Goal: Information Seeking & Learning: Learn about a topic

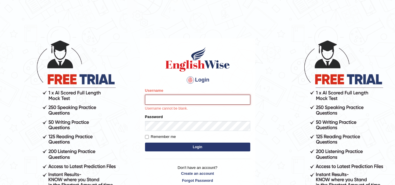
paste input "[PERSON_NAME]"
type input "[PERSON_NAME]"
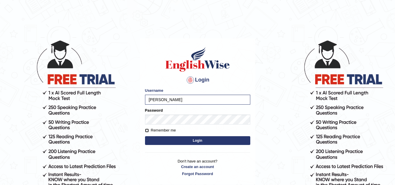
click at [147, 129] on input "Remember me" at bounding box center [147, 131] width 4 height 4
checkbox input "true"
click at [198, 143] on button "Login" at bounding box center [197, 140] width 105 height 9
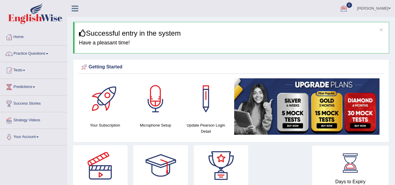
drag, startPoint x: 299, startPoint y: 2, endPoint x: 239, endPoint y: 52, distance: 77.5
click at [48, 53] on span at bounding box center [47, 53] width 2 height 1
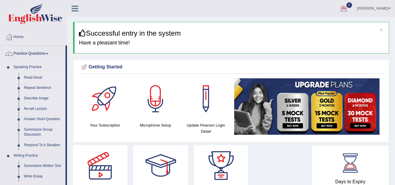
click at [27, 77] on link "Read Aloud" at bounding box center [43, 77] width 44 height 11
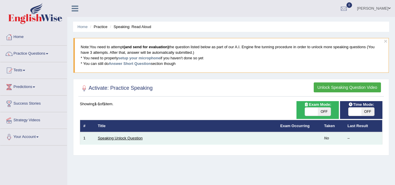
click at [119, 138] on link "Speaking Unlock Question" at bounding box center [120, 138] width 45 height 4
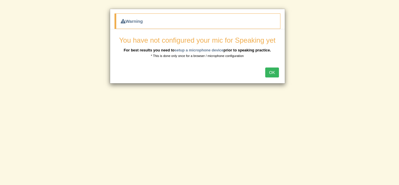
click at [270, 73] on button "OK" at bounding box center [271, 72] width 13 height 10
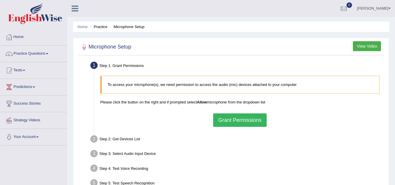
click at [231, 122] on button "Grant Permissions" at bounding box center [239, 119] width 53 height 13
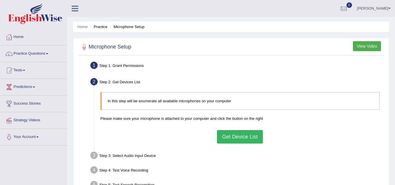
click at [235, 138] on button "Get Device List" at bounding box center [240, 136] width 46 height 13
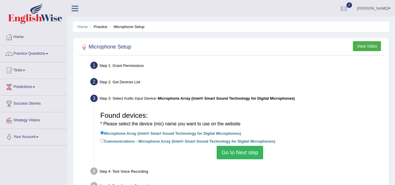
click at [236, 155] on button "Go to Next step" at bounding box center [239, 152] width 46 height 13
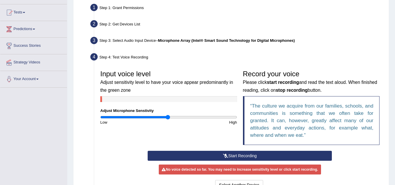
scroll to position [41, 0]
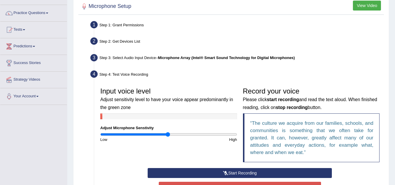
click at [226, 173] on icon at bounding box center [225, 173] width 5 height 4
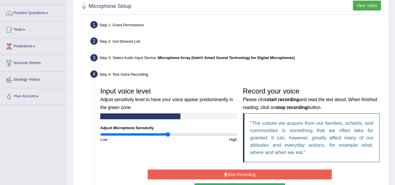
click at [227, 174] on button "Stop Recording" at bounding box center [240, 174] width 184 height 10
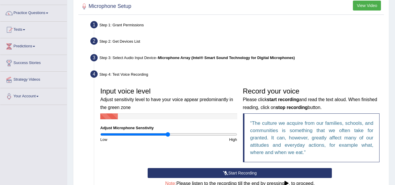
click at [238, 172] on button "Start Recording" at bounding box center [240, 173] width 184 height 10
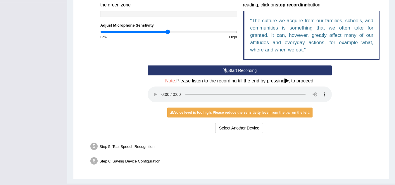
scroll to position [156, 0]
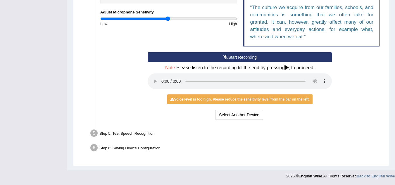
click at [248, 98] on div "Voice level is too high. Please reduce the sensitivity level from the bar on th…" at bounding box center [239, 99] width 145 height 10
click at [287, 67] on icon at bounding box center [286, 67] width 4 height 5
click at [244, 116] on button "Select Another Device" at bounding box center [239, 115] width 48 height 10
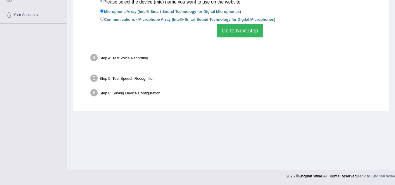
scroll to position [122, 0]
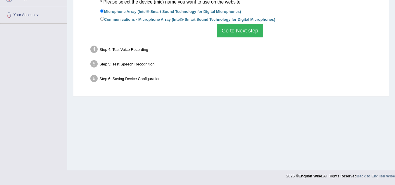
click at [254, 32] on button "Go to Next step" at bounding box center [239, 30] width 46 height 13
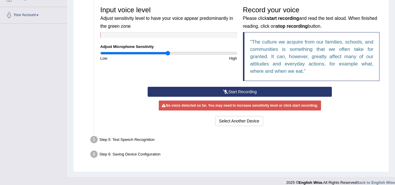
click at [242, 91] on button "Start Recording" at bounding box center [240, 92] width 184 height 10
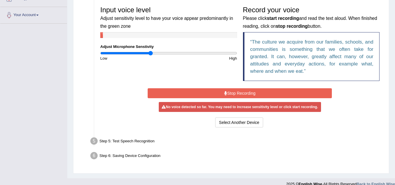
drag, startPoint x: 168, startPoint y: 54, endPoint x: 150, endPoint y: 58, distance: 17.5
click at [150, 55] on input "range" at bounding box center [168, 53] width 137 height 5
drag, startPoint x: 151, startPoint y: 53, endPoint x: 154, endPoint y: 53, distance: 3.2
click at [154, 53] on input "range" at bounding box center [168, 53] width 137 height 5
drag, startPoint x: 154, startPoint y: 53, endPoint x: 161, endPoint y: 54, distance: 6.5
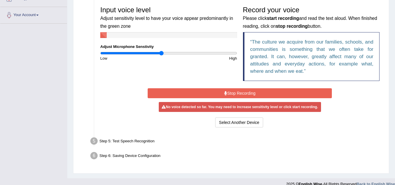
type input "0.9"
click at [161, 54] on input "range" at bounding box center [168, 53] width 137 height 5
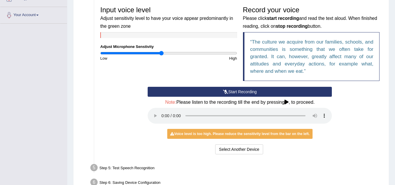
click at [233, 90] on button "Start Recording" at bounding box center [240, 92] width 184 height 10
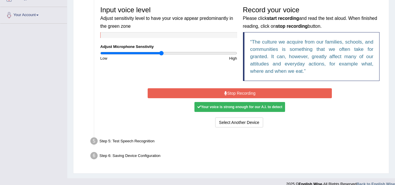
click at [246, 93] on button "Stop Recording" at bounding box center [240, 93] width 184 height 10
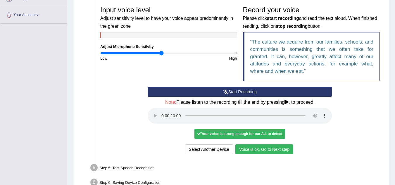
click at [253, 150] on button "Voice is ok. Go to Next step" at bounding box center [264, 149] width 58 height 10
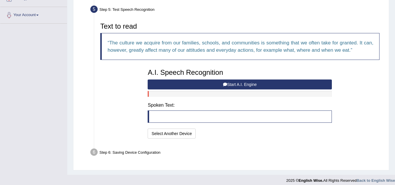
click at [233, 84] on button "Start A.I. Engine" at bounding box center [240, 84] width 184 height 10
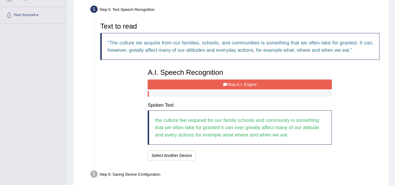
click at [233, 84] on button "Stop A.I. Engine" at bounding box center [240, 84] width 184 height 10
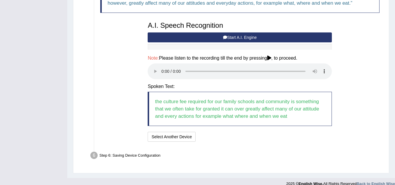
scroll to position [176, 0]
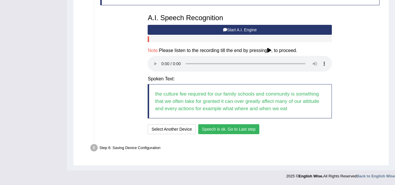
click at [211, 126] on button "Speech is ok. Go to Last step" at bounding box center [228, 129] width 61 height 10
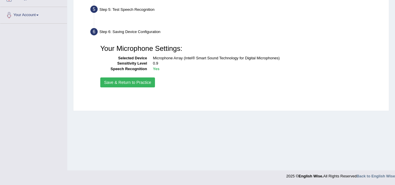
scroll to position [122, 0]
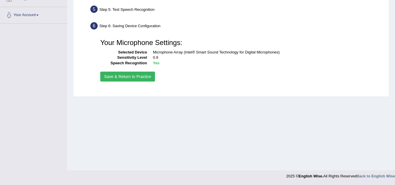
click at [131, 76] on button "Save & Return to Practice" at bounding box center [127, 77] width 55 height 10
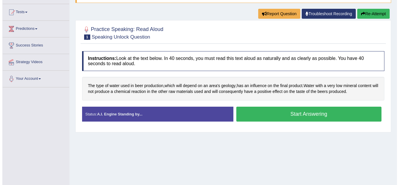
scroll to position [58, 0]
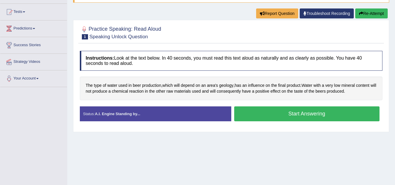
click at [301, 114] on button "Start Answering" at bounding box center [306, 113] width 145 height 15
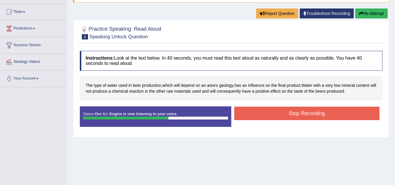
click at [301, 114] on button "Stop Recording" at bounding box center [306, 113] width 145 height 13
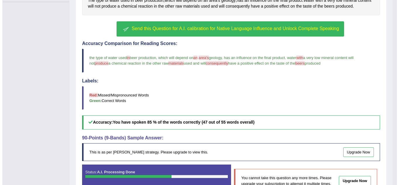
scroll to position [146, 0]
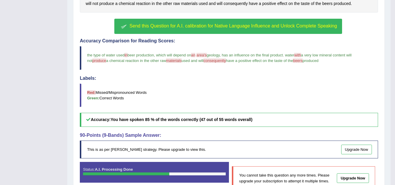
click at [213, 27] on span "Send this Question for A.I. calibration for Native Language Influence and Unloc…" at bounding box center [232, 25] width 207 height 5
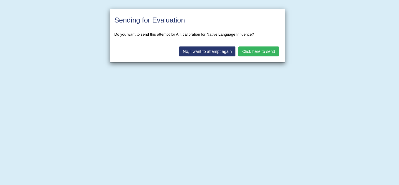
click at [207, 51] on button "No, I want to attempt again" at bounding box center [207, 51] width 56 height 10
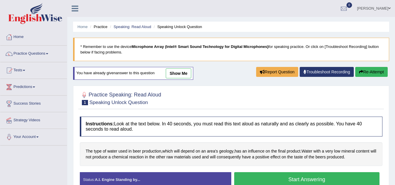
click at [309, 179] on button "Start Answering" at bounding box center [306, 179] width 145 height 15
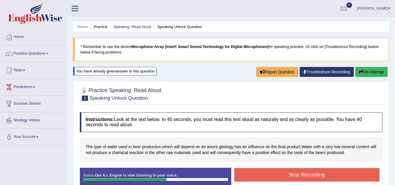
click at [303, 177] on button "Stop Recording" at bounding box center [306, 174] width 145 height 13
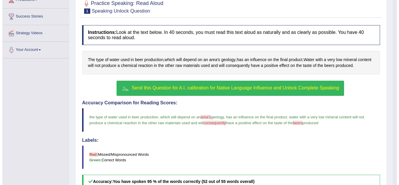
scroll to position [88, 0]
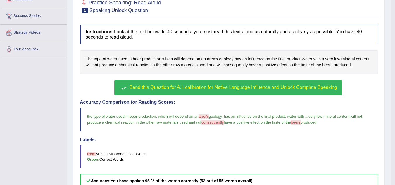
click at [302, 86] on span "Send this Question for A.I. calibration for Native Language Influence and Unloc…" at bounding box center [232, 87] width 207 height 5
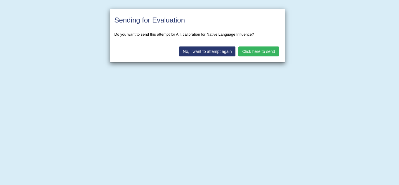
click at [211, 52] on button "No, I want to attempt again" at bounding box center [207, 51] width 56 height 10
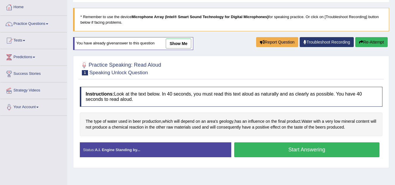
scroll to position [29, 0]
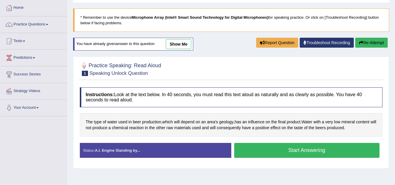
click at [305, 150] on button "Start Answering" at bounding box center [306, 150] width 145 height 15
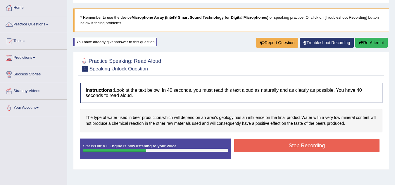
click at [313, 147] on button "Stop Recording" at bounding box center [306, 145] width 145 height 13
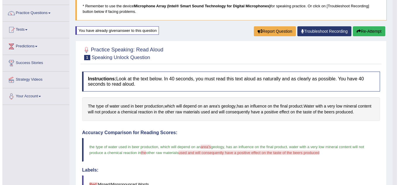
scroll to position [58, 0]
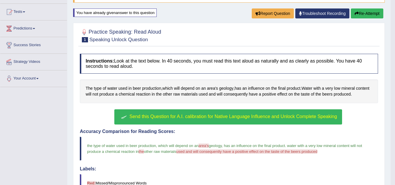
click at [265, 114] on span "Send this Question for A.I. calibration for Native Language Influence and Unloc…" at bounding box center [232, 116] width 207 height 5
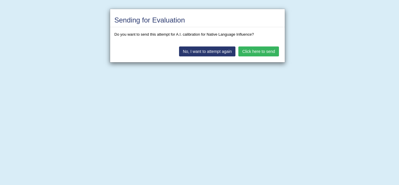
click at [217, 51] on button "No, I want to attempt again" at bounding box center [207, 51] width 56 height 10
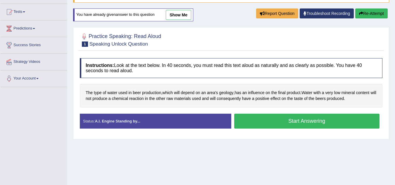
click at [296, 123] on button "Start Answering" at bounding box center [306, 121] width 145 height 15
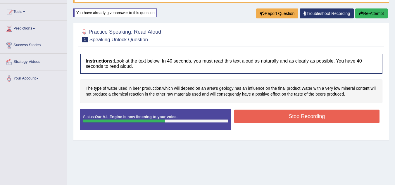
click at [300, 117] on button "Stop Recording" at bounding box center [306, 116] width 145 height 13
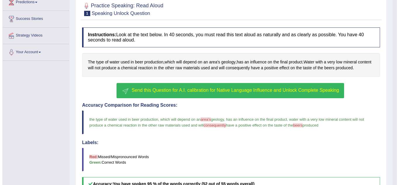
scroll to position [117, 0]
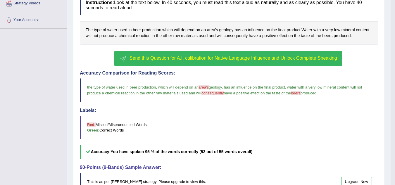
click at [209, 57] on span "Send this Question for A.I. calibration for Native Language Influence and Unloc…" at bounding box center [232, 57] width 207 height 5
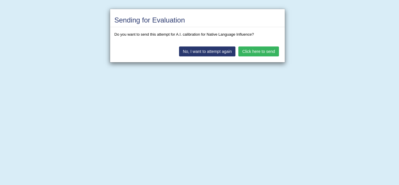
click at [210, 47] on button "No, I want to attempt again" at bounding box center [207, 51] width 56 height 10
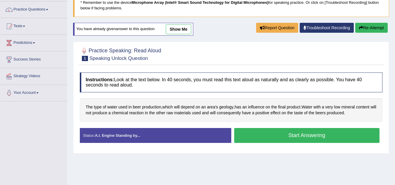
scroll to position [58, 0]
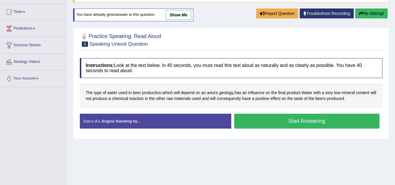
click at [294, 120] on button "Start Answering" at bounding box center [306, 121] width 145 height 15
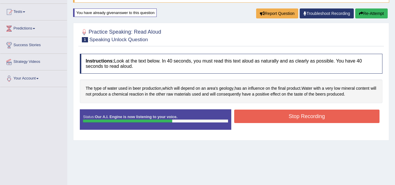
click at [294, 120] on button "Stop Recording" at bounding box center [306, 116] width 145 height 13
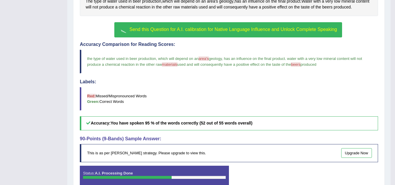
scroll to position [30, 0]
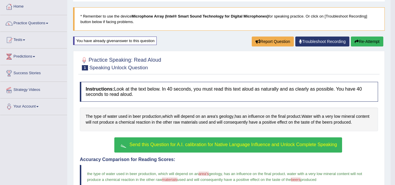
click at [248, 144] on span "Send this Question for A.I. calibration for Native Language Influence and Unloc…" at bounding box center [232, 144] width 207 height 5
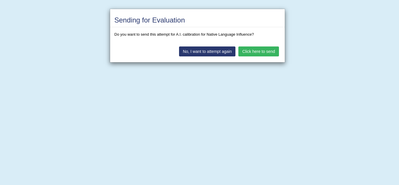
click at [260, 51] on button "Click here to send" at bounding box center [258, 51] width 40 height 10
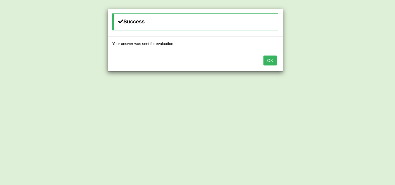
click at [270, 61] on button "OK" at bounding box center [269, 60] width 13 height 10
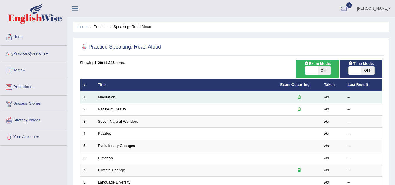
click at [111, 98] on link "Meditation" at bounding box center [107, 97] width 18 height 4
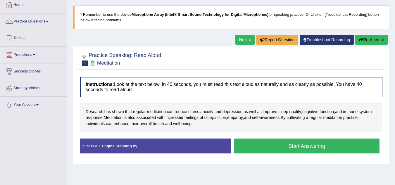
scroll to position [58, 0]
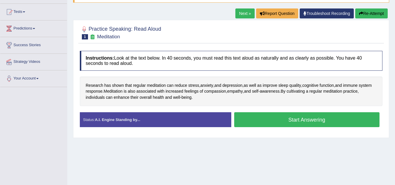
click at [296, 119] on button "Start Answering" at bounding box center [306, 119] width 145 height 15
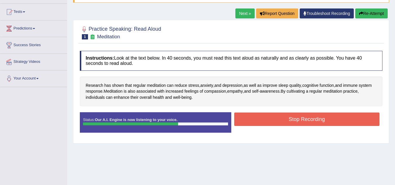
click at [296, 119] on button "Stop Recording" at bounding box center [306, 118] width 145 height 13
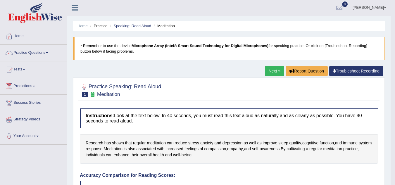
scroll to position [0, 0]
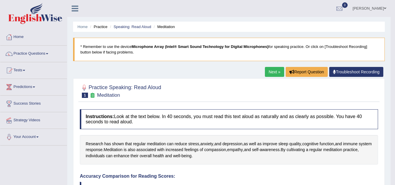
click at [271, 72] on link "Next »" at bounding box center [274, 72] width 19 height 10
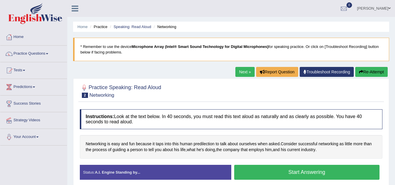
click at [370, 70] on button "Re-Attempt" at bounding box center [371, 72] width 32 height 10
click at [302, 172] on button "Start Answering" at bounding box center [306, 172] width 145 height 15
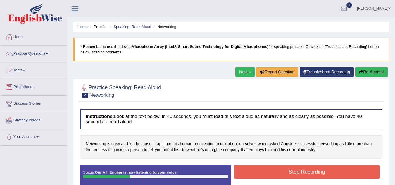
click at [299, 165] on button "Stop Recording" at bounding box center [306, 171] width 145 height 13
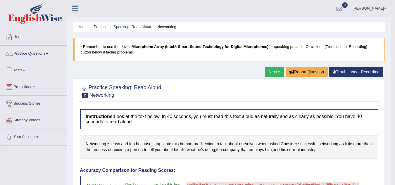
click at [272, 74] on link "Next »" at bounding box center [274, 72] width 19 height 10
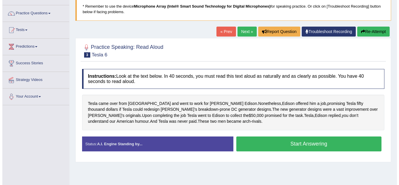
scroll to position [58, 0]
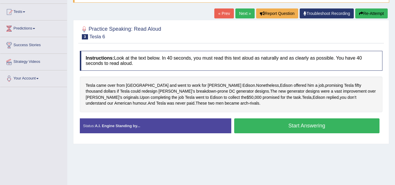
click at [307, 125] on button "Start Answering" at bounding box center [306, 125] width 145 height 15
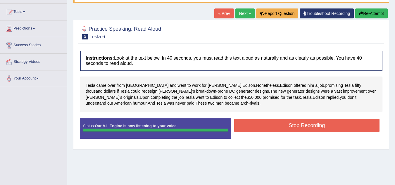
click at [307, 125] on div "Status: Our A.I. Engine is now listening to your voice. Start Answering Stop Re…" at bounding box center [231, 131] width 302 height 26
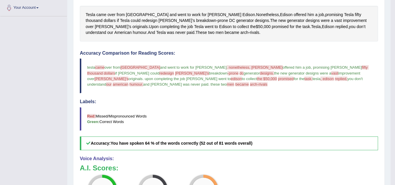
scroll to position [0, 0]
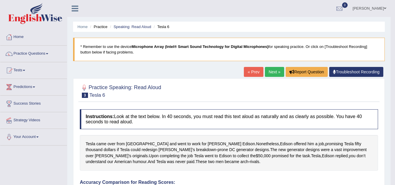
click at [272, 74] on link "Next »" at bounding box center [274, 72] width 19 height 10
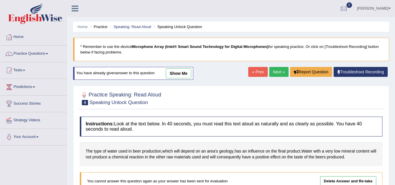
click at [275, 72] on link "Next »" at bounding box center [278, 72] width 19 height 10
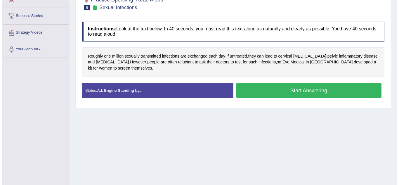
scroll to position [58, 0]
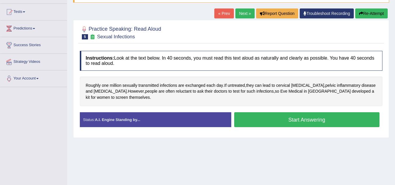
click at [294, 119] on button "Start Answering" at bounding box center [306, 119] width 145 height 15
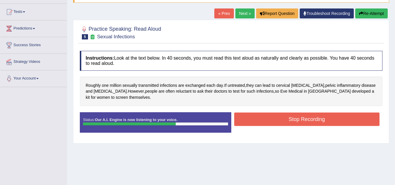
click at [294, 119] on button "Stop Recording" at bounding box center [306, 118] width 145 height 13
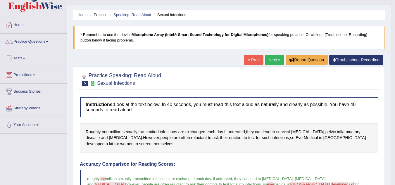
scroll to position [0, 0]
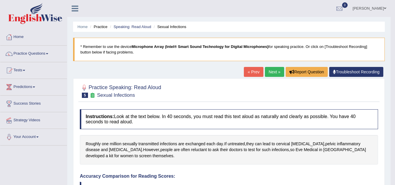
click at [277, 71] on link "Next »" at bounding box center [274, 72] width 19 height 10
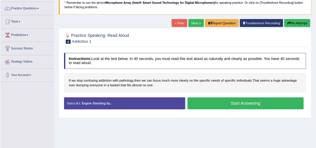
scroll to position [58, 0]
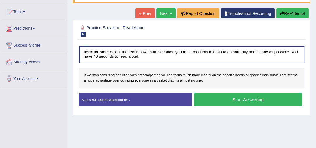
click at [242, 100] on button "Start Answering" at bounding box center [248, 99] width 108 height 13
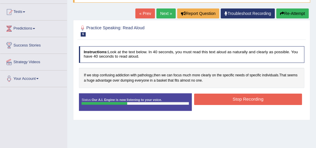
click at [242, 100] on button "Stop Recording" at bounding box center [248, 98] width 108 height 11
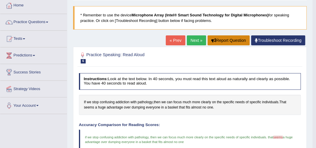
scroll to position [0, 0]
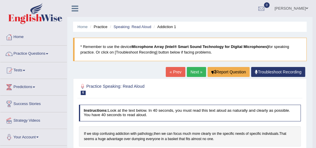
click at [193, 71] on link "Next »" at bounding box center [196, 72] width 19 height 10
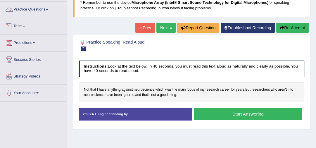
scroll to position [47, 0]
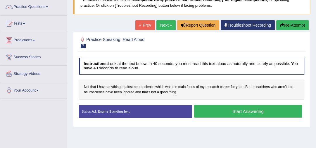
click at [228, 108] on button "Start Answering" at bounding box center [248, 111] width 108 height 13
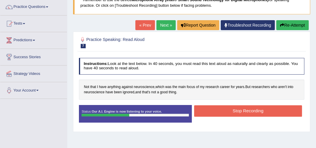
click at [228, 108] on button "Stop Recording" at bounding box center [248, 110] width 108 height 11
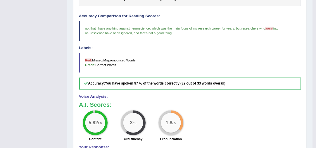
scroll to position [164, 0]
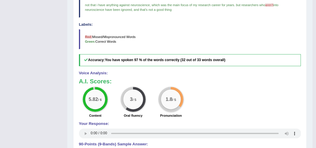
click at [263, 110] on div "5.82 / 6 Content 3 / 5 Oral fluency 1.8 / 5 Pronunciation" at bounding box center [189, 103] width 227 height 32
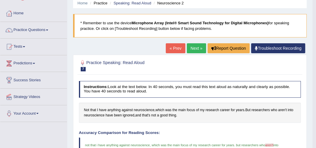
scroll to position [23, 0]
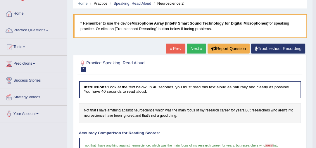
click at [193, 49] on link "Next »" at bounding box center [196, 49] width 19 height 10
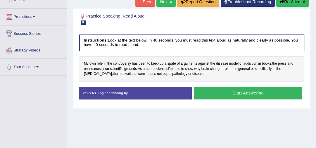
scroll to position [47, 0]
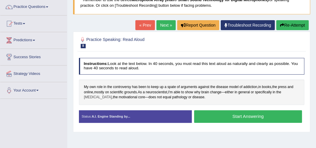
click at [112, 95] on span "striatum" at bounding box center [98, 97] width 28 height 5
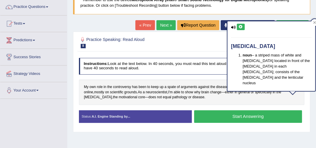
click at [241, 28] on icon at bounding box center [240, 27] width 4 height 4
click at [240, 27] on icon at bounding box center [240, 27] width 4 height 4
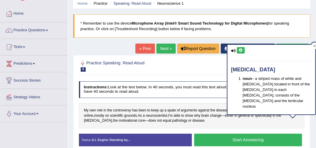
click at [240, 50] on icon at bounding box center [240, 50] width 4 height 4
click at [242, 50] on icon at bounding box center [240, 50] width 4 height 4
click at [313, 46] on icon at bounding box center [314, 45] width 3 height 3
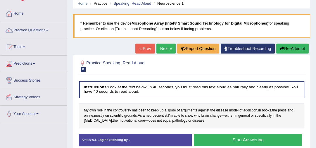
click at [171, 109] on span "spate" at bounding box center [171, 110] width 8 height 5
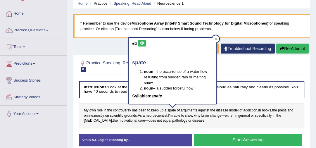
click at [141, 44] on icon at bounding box center [142, 43] width 4 height 4
click at [217, 39] on icon at bounding box center [215, 38] width 3 height 3
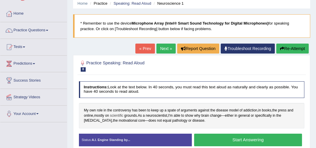
click at [121, 115] on span "scientific" at bounding box center [116, 115] width 13 height 5
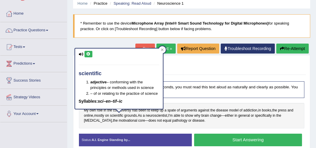
click at [87, 53] on icon at bounding box center [88, 54] width 4 height 4
click at [162, 49] on icon at bounding box center [162, 49] width 3 height 3
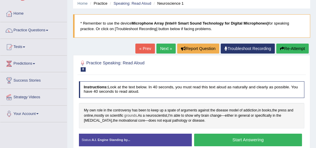
click at [130, 115] on span "grounds" at bounding box center [130, 115] width 13 height 5
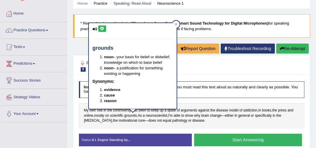
click at [104, 29] on icon at bounding box center [102, 29] width 4 height 4
click at [175, 25] on icon at bounding box center [176, 24] width 3 height 3
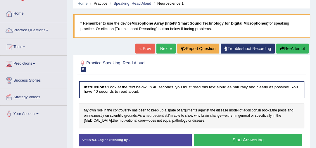
click at [155, 115] on span "neuroscientist" at bounding box center [155, 115] width 21 height 5
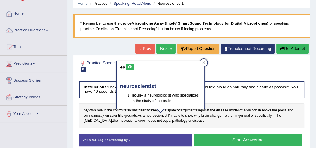
click at [131, 66] on icon at bounding box center [130, 67] width 4 height 4
click at [204, 62] on icon at bounding box center [203, 62] width 3 height 3
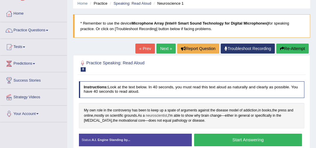
click at [150, 116] on span "neuroscientist" at bounding box center [155, 115] width 21 height 5
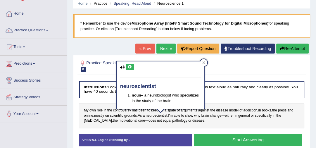
click at [129, 66] on icon at bounding box center [130, 67] width 4 height 4
click at [203, 63] on icon at bounding box center [203, 62] width 3 height 3
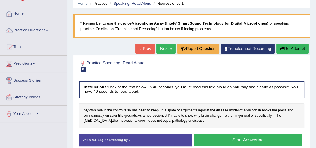
click at [172, 115] on span "I'm" at bounding box center [170, 115] width 4 height 5
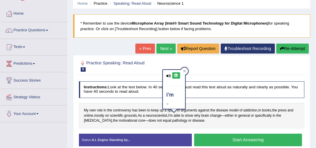
click at [175, 76] on icon at bounding box center [176, 76] width 4 height 4
click at [176, 75] on icon at bounding box center [176, 76] width 4 height 4
click at [175, 75] on icon at bounding box center [176, 76] width 4 height 4
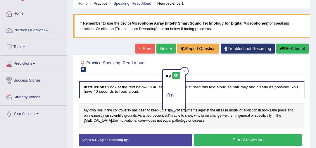
click at [175, 75] on icon at bounding box center [176, 76] width 4 height 4
click at [184, 71] on icon at bounding box center [184, 71] width 3 height 3
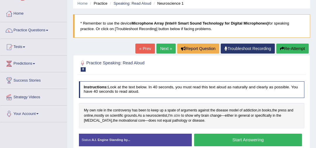
click at [180, 113] on span "able" at bounding box center [177, 115] width 6 height 5
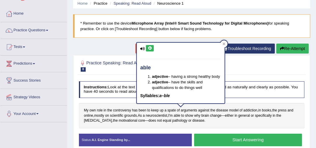
click at [151, 48] on icon at bounding box center [150, 48] width 4 height 4
click at [222, 44] on icon at bounding box center [223, 43] width 3 height 3
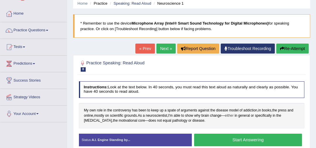
click at [233, 116] on span "either" at bounding box center [229, 115] width 9 height 5
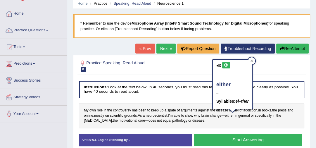
click at [225, 64] on icon at bounding box center [226, 65] width 4 height 4
click at [253, 59] on icon at bounding box center [251, 60] width 3 height 3
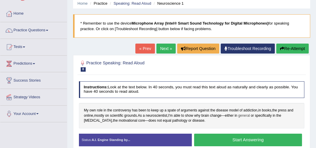
click at [250, 116] on span "general" at bounding box center [244, 115] width 12 height 5
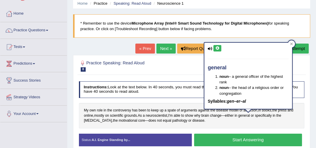
click at [216, 48] on icon at bounding box center [217, 48] width 4 height 4
click at [293, 45] on div at bounding box center [291, 43] width 7 height 7
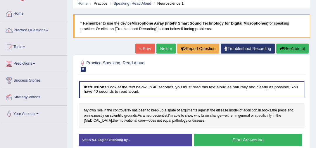
click at [263, 115] on span "specifically" at bounding box center [263, 115] width 17 height 5
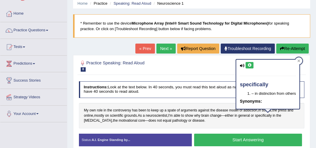
click at [249, 66] on icon at bounding box center [249, 65] width 4 height 4
click at [300, 61] on div at bounding box center [298, 60] width 7 height 7
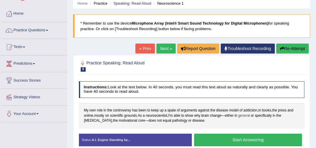
click at [249, 116] on span "general" at bounding box center [244, 115] width 12 height 5
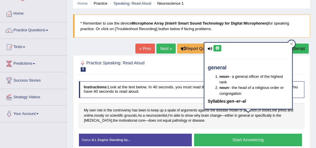
click at [218, 49] on icon at bounding box center [217, 48] width 4 height 4
click at [219, 48] on button at bounding box center [217, 48] width 8 height 6
click at [220, 48] on button at bounding box center [217, 48] width 8 height 6
click at [218, 48] on icon at bounding box center [217, 48] width 4 height 4
click at [292, 45] on div at bounding box center [291, 43] width 7 height 7
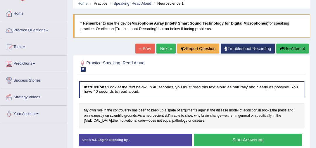
click at [267, 116] on span "specifically" at bounding box center [263, 115] width 17 height 5
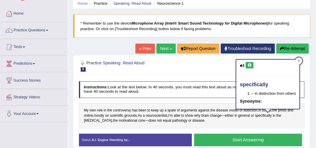
click at [249, 64] on icon at bounding box center [249, 65] width 4 height 4
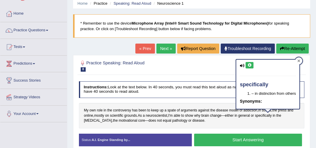
click at [300, 62] on div at bounding box center [298, 60] width 7 height 7
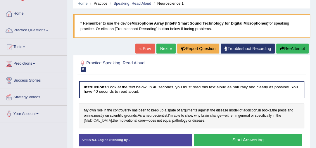
click at [112, 118] on span "striatum" at bounding box center [98, 120] width 28 height 5
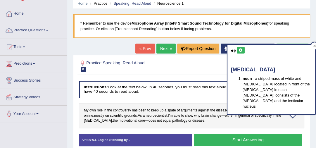
click at [239, 50] on icon at bounding box center [240, 50] width 4 height 4
click at [314, 46] on icon at bounding box center [314, 45] width 3 height 3
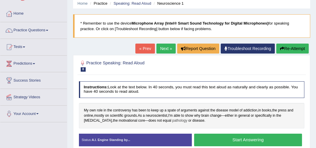
click at [172, 120] on span "pathology" at bounding box center [179, 120] width 15 height 5
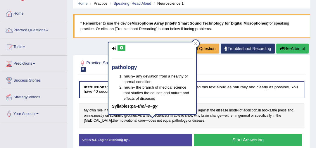
click at [122, 48] on icon at bounding box center [121, 48] width 4 height 4
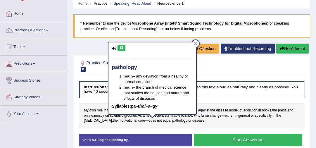
click at [195, 44] on icon at bounding box center [195, 43] width 3 height 3
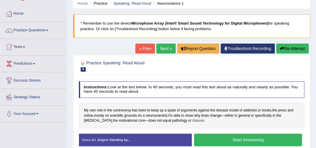
click at [192, 120] on span "disease" at bounding box center [198, 120] width 12 height 5
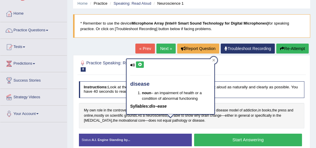
click at [141, 65] on icon at bounding box center [140, 65] width 4 height 4
click at [215, 60] on div at bounding box center [213, 60] width 7 height 7
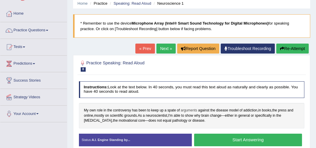
click at [186, 111] on span "arguments" at bounding box center [189, 110] width 16 height 5
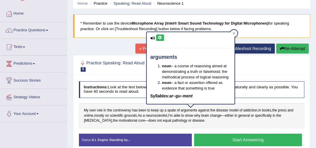
click at [159, 37] on icon at bounding box center [160, 38] width 4 height 4
click at [235, 35] on div at bounding box center [233, 33] width 7 height 7
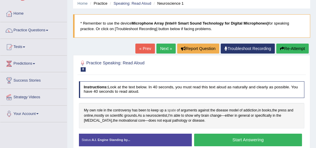
click at [169, 110] on span "spate" at bounding box center [171, 110] width 8 height 5
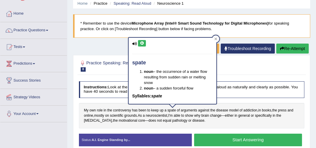
click at [142, 41] on icon at bounding box center [142, 43] width 4 height 4
click at [214, 38] on icon at bounding box center [215, 38] width 3 height 3
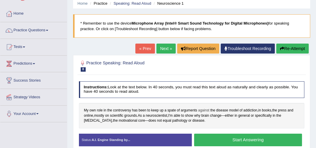
click at [206, 111] on span "against" at bounding box center [203, 110] width 11 height 5
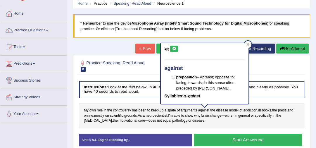
click at [173, 47] on icon at bounding box center [174, 49] width 4 height 4
click at [248, 44] on icon at bounding box center [248, 44] width 3 height 3
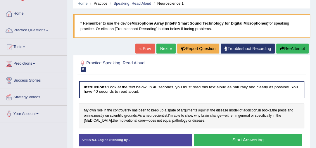
click at [207, 109] on span "against" at bounding box center [203, 110] width 11 height 5
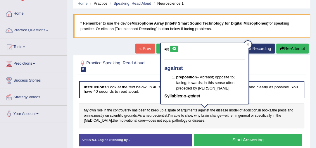
click at [174, 48] on icon at bounding box center [174, 49] width 4 height 4
click at [247, 44] on icon at bounding box center [247, 44] width 3 height 3
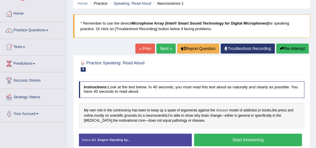
click at [224, 111] on span "disease" at bounding box center [222, 110] width 12 height 5
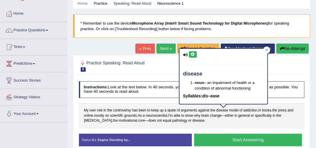
click at [192, 55] on icon at bounding box center [192, 55] width 4 height 4
click at [267, 49] on icon at bounding box center [266, 50] width 3 height 3
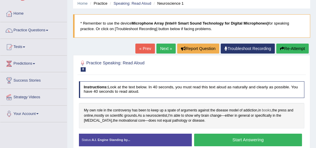
click at [268, 110] on span "books" at bounding box center [266, 110] width 9 height 5
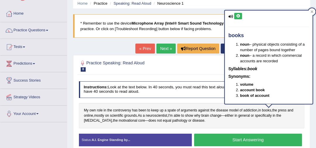
click at [238, 15] on icon at bounding box center [238, 16] width 4 height 4
click at [314, 12] on div at bounding box center [311, 11] width 7 height 7
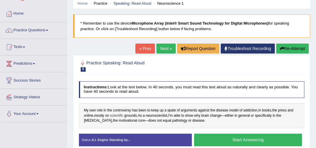
click at [119, 115] on span "scientific" at bounding box center [116, 115] width 13 height 5
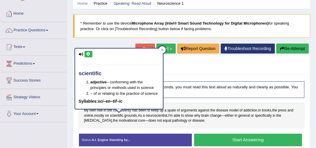
click at [89, 54] on icon at bounding box center [88, 54] width 4 height 4
click at [163, 50] on icon at bounding box center [162, 49] width 3 height 3
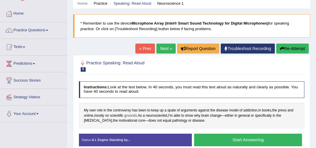
click at [131, 115] on span "grounds" at bounding box center [130, 115] width 13 height 5
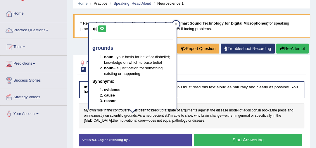
click at [102, 28] on icon at bounding box center [102, 29] width 4 height 4
click at [177, 24] on icon at bounding box center [175, 24] width 3 height 3
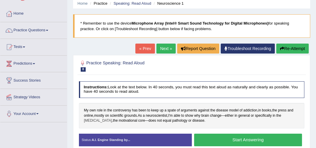
click at [112, 118] on span "striatum" at bounding box center [98, 120] width 28 height 5
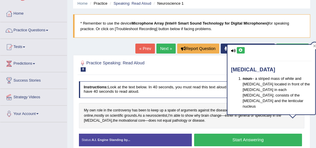
click at [241, 48] on button at bounding box center [241, 50] width 8 height 6
click at [314, 45] on icon at bounding box center [314, 45] width 3 height 3
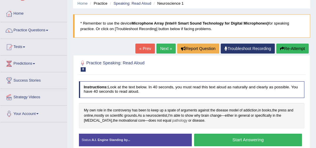
click at [172, 122] on span "pathology" at bounding box center [179, 120] width 15 height 5
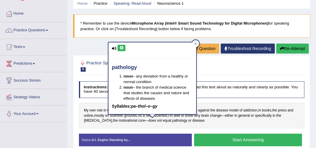
click at [122, 46] on icon at bounding box center [121, 48] width 4 height 4
click at [197, 43] on div at bounding box center [195, 43] width 7 height 7
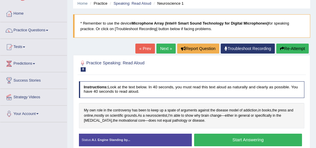
click at [245, 139] on button "Start Answering" at bounding box center [248, 139] width 108 height 13
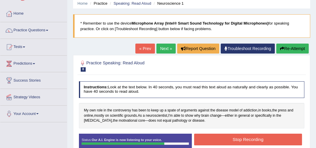
click at [245, 139] on button "Stop Recording" at bounding box center [248, 138] width 108 height 11
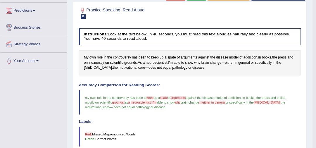
scroll to position [0, 0]
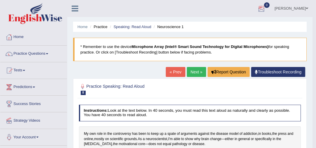
click at [195, 74] on link "Next »" at bounding box center [196, 72] width 19 height 10
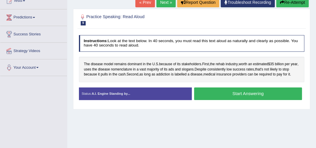
scroll to position [70, 0]
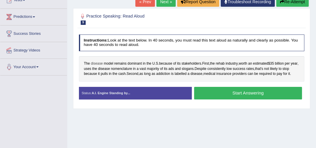
click at [93, 63] on span "disease" at bounding box center [97, 63] width 12 height 5
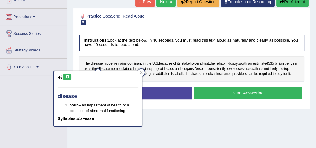
click at [66, 76] on icon at bounding box center [67, 77] width 4 height 4
click at [143, 74] on div at bounding box center [141, 72] width 7 height 7
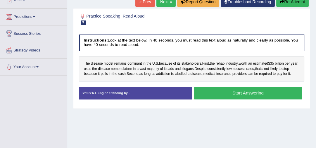
click at [126, 69] on span "nomenclature" at bounding box center [121, 68] width 21 height 5
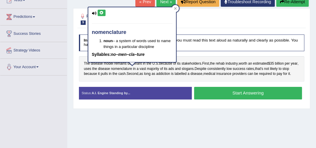
click at [101, 11] on icon at bounding box center [101, 13] width 4 height 4
click at [176, 8] on icon at bounding box center [175, 8] width 3 height 3
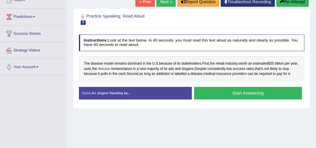
click at [110, 67] on span "disease" at bounding box center [104, 68] width 12 height 5
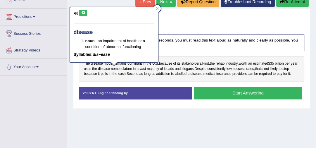
click at [84, 11] on icon at bounding box center [83, 13] width 4 height 4
click at [157, 9] on icon at bounding box center [157, 8] width 3 height 3
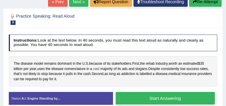
click at [96, 68] on span "vast" at bounding box center [96, 68] width 6 height 5
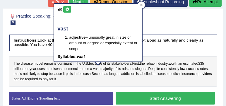
click at [64, 7] on button at bounding box center [67, 9] width 8 height 6
click at [141, 4] on icon at bounding box center [141, 5] width 3 height 3
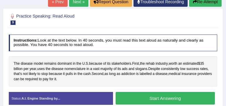
click at [160, 96] on button "Start Answering" at bounding box center [164, 98] width 99 height 13
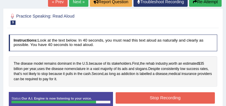
click at [186, 96] on button "Stop Recording" at bounding box center [164, 97] width 99 height 11
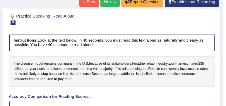
scroll to position [0, 0]
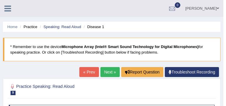
click at [109, 72] on link "Next »" at bounding box center [109, 72] width 19 height 10
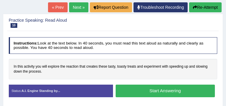
scroll to position [67, 0]
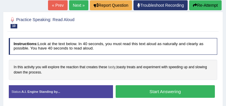
click at [113, 67] on span "tasty" at bounding box center [111, 67] width 7 height 5
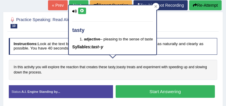
click at [81, 10] on icon at bounding box center [82, 11] width 4 height 4
click at [121, 67] on span "toasty" at bounding box center [120, 67] width 9 height 5
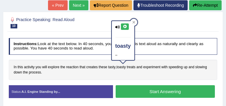
click at [124, 25] on icon at bounding box center [124, 27] width 4 height 4
click at [130, 65] on span "treats" at bounding box center [130, 67] width 9 height 5
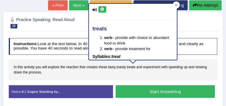
click at [102, 9] on icon at bounding box center [102, 10] width 4 height 4
click at [171, 65] on span "speeding" at bounding box center [175, 67] width 14 height 5
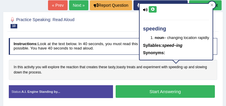
click at [153, 10] on icon at bounding box center [152, 10] width 4 height 4
click at [213, 5] on icon at bounding box center [211, 5] width 3 height 3
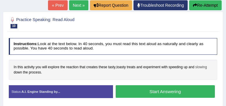
click at [201, 67] on span "slowing" at bounding box center [201, 67] width 12 height 5
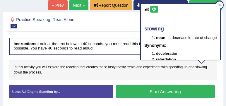
click at [154, 11] on button at bounding box center [154, 9] width 8 height 6
click at [223, 6] on div at bounding box center [219, 4] width 7 height 7
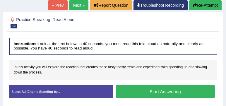
click at [161, 90] on button "Start Answering" at bounding box center [164, 91] width 99 height 13
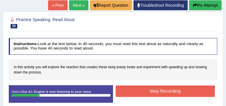
click at [161, 90] on button "Stop Recording" at bounding box center [164, 90] width 99 height 11
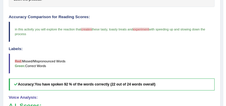
scroll to position [133, 0]
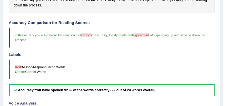
click at [140, 35] on span "experiment" at bounding box center [141, 35] width 16 height 4
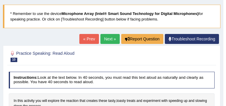
scroll to position [33, 0]
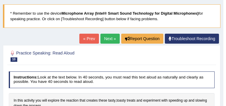
click at [108, 38] on link "Next »" at bounding box center [109, 39] width 19 height 10
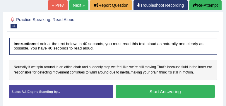
scroll to position [83, 0]
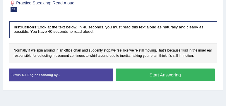
click at [187, 51] on span "fluid" at bounding box center [184, 50] width 6 height 5
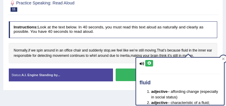
click at [150, 63] on icon at bounding box center [149, 63] width 4 height 4
click at [223, 56] on div at bounding box center [222, 58] width 7 height 7
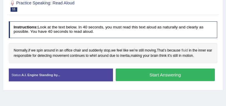
click at [186, 48] on span "fluid" at bounding box center [184, 50] width 6 height 5
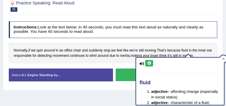
click at [150, 63] on icon at bounding box center [149, 63] width 4 height 4
click at [224, 59] on div at bounding box center [222, 58] width 7 height 7
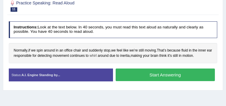
click at [96, 54] on span "whirl" at bounding box center [92, 55] width 7 height 5
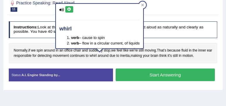
click at [69, 9] on icon at bounding box center [69, 10] width 4 height 4
click at [144, 2] on div at bounding box center [142, 4] width 7 height 7
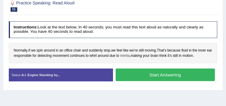
click at [129, 54] on span "inertia" at bounding box center [124, 55] width 9 height 5
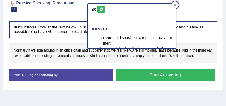
click at [101, 8] on icon at bounding box center [101, 10] width 4 height 4
click at [101, 9] on icon at bounding box center [101, 10] width 4 height 4
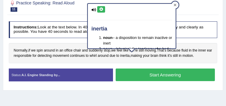
click at [174, 6] on icon at bounding box center [174, 5] width 3 height 3
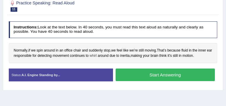
click at [96, 54] on span "whirl" at bounding box center [92, 55] width 7 height 5
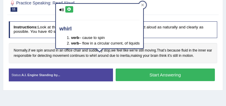
click at [67, 8] on icon at bounding box center [69, 10] width 4 height 4
click at [144, 4] on icon at bounding box center [142, 5] width 3 height 3
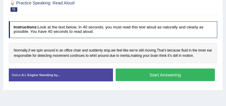
click at [168, 74] on button "Start Answering" at bounding box center [164, 74] width 99 height 13
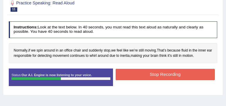
click at [168, 74] on button "Stop Recording" at bounding box center [164, 74] width 99 height 11
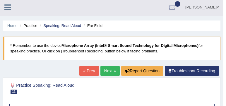
scroll to position [0, 0]
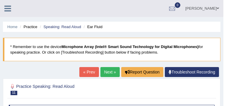
click at [109, 72] on link "Next »" at bounding box center [109, 72] width 19 height 10
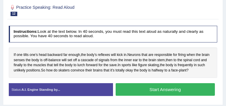
scroll to position [83, 0]
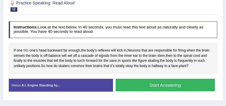
click at [26, 49] on span "tilts" at bounding box center [25, 50] width 5 height 5
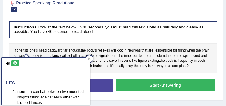
click at [15, 61] on icon at bounding box center [15, 63] width 4 height 4
click at [91, 56] on div at bounding box center [89, 58] width 7 height 7
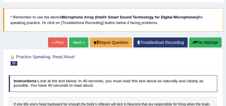
scroll to position [0, 0]
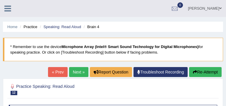
click at [75, 71] on link "Next »" at bounding box center [78, 72] width 19 height 10
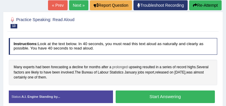
click at [120, 66] on span "prolonged" at bounding box center [119, 67] width 15 height 5
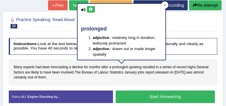
click at [90, 8] on icon at bounding box center [91, 10] width 4 height 4
click at [164, 5] on icon at bounding box center [164, 5] width 3 height 3
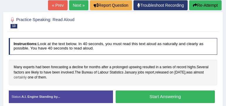
click at [20, 76] on span "certainly" at bounding box center [20, 77] width 13 height 5
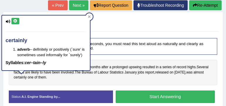
click at [14, 20] on icon at bounding box center [15, 21] width 4 height 4
click at [89, 15] on icon at bounding box center [89, 16] width 3 height 3
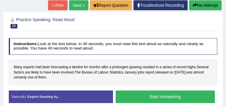
click at [196, 58] on div "Instructions: Look at the text below. In 40 seconds, you must read this text al…" at bounding box center [112, 72] width 211 height 74
click at [136, 67] on span "upswing" at bounding box center [135, 67] width 13 height 5
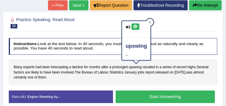
click at [134, 28] on button at bounding box center [135, 26] width 8 height 6
click at [141, 77] on div "Many experts had been forecasting a decline for months after a prolonged upswin…" at bounding box center [113, 72] width 208 height 25
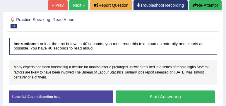
click at [157, 96] on button "Start Answering" at bounding box center [164, 96] width 99 height 13
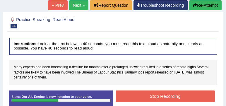
click at [157, 96] on button "Stop Recording" at bounding box center [164, 95] width 99 height 11
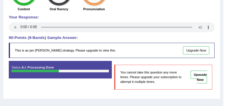
scroll to position [204, 0]
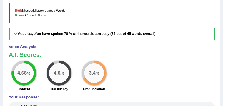
click at [14, 96] on div "Your Response:" at bounding box center [112, 104] width 206 height 18
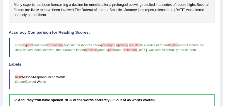
scroll to position [121, 0]
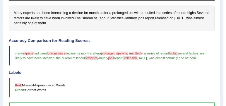
click at [97, 57] on span "statistics" at bounding box center [91, 58] width 12 height 4
click at [62, 12] on span "forecasting" at bounding box center [59, 13] width 17 height 5
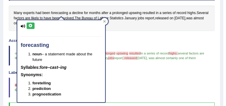
click at [30, 24] on icon at bounding box center [30, 26] width 4 height 4
click at [103, 22] on icon at bounding box center [104, 21] width 3 height 3
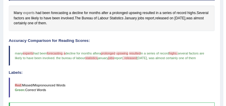
click at [29, 12] on span "experts" at bounding box center [28, 13] width 11 height 5
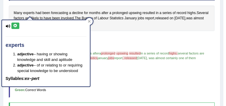
click at [14, 25] on icon at bounding box center [15, 26] width 4 height 4
click at [90, 21] on icon at bounding box center [89, 21] width 3 height 3
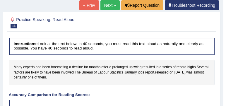
scroll to position [20, 0]
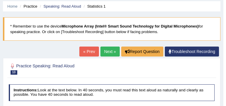
click at [107, 52] on link "Next »" at bounding box center [109, 51] width 19 height 10
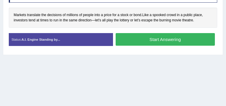
scroll to position [117, 0]
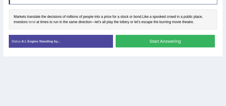
click at [30, 20] on span "tend" at bounding box center [32, 22] width 7 height 5
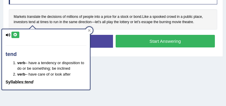
click at [14, 36] on icon at bounding box center [15, 35] width 4 height 4
click at [123, 58] on div "Home Practice Speaking: Read Aloud Investing 1 * Remember to use the device Mic…" at bounding box center [113, 29] width 226 height 292
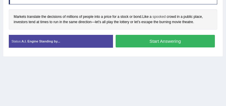
click at [159, 18] on span "spooked" at bounding box center [158, 16] width 13 height 5
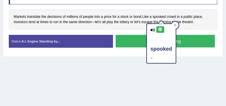
click at [159, 30] on icon at bounding box center [160, 30] width 4 height 4
click at [199, 60] on div "Home Practice Speaking: Read Aloud Investing 1 * Remember to use the device Mic…" at bounding box center [113, 29] width 226 height 292
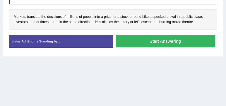
click at [159, 17] on span "spooked" at bounding box center [158, 16] width 13 height 5
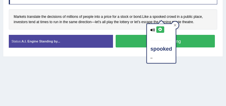
click at [159, 29] on icon at bounding box center [160, 30] width 4 height 4
click at [191, 63] on div "Home Practice Speaking: Read Aloud Investing 1 * Remember to use the device Mic…" at bounding box center [113, 29] width 226 height 292
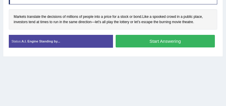
click at [169, 41] on button "Start Answering" at bounding box center [164, 41] width 99 height 13
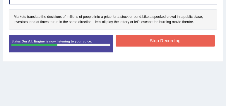
click at [169, 41] on button "Stop Recording" at bounding box center [164, 40] width 99 height 11
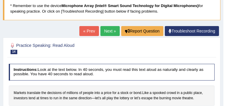
scroll to position [0, 0]
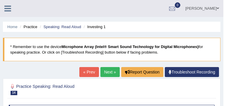
click at [106, 71] on link "Next »" at bounding box center [109, 72] width 19 height 10
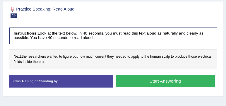
scroll to position [83, 0]
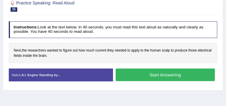
click at [165, 74] on button "Start Answering" at bounding box center [164, 74] width 99 height 13
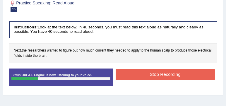
click at [165, 74] on button "Stop Recording" at bounding box center [164, 74] width 99 height 11
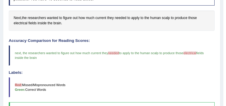
scroll to position [0, 0]
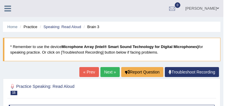
click at [112, 74] on link "Next »" at bounding box center [109, 72] width 19 height 10
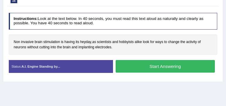
scroll to position [100, 0]
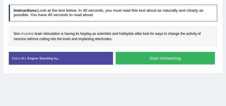
click at [27, 33] on span "invasive" at bounding box center [27, 33] width 13 height 5
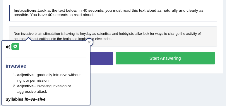
click at [14, 45] on icon at bounding box center [15, 47] width 4 height 4
click at [119, 79] on div "Home Practice Speaking: Read Aloud Brain 2 * Remember to use the device Microph…" at bounding box center [113, 46] width 226 height 292
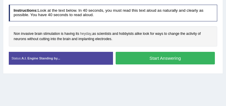
click at [84, 34] on span "heyday" at bounding box center [85, 33] width 11 height 5
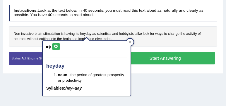
click at [54, 46] on icon at bounding box center [56, 47] width 4 height 4
click at [146, 77] on div "Home Practice Speaking: Read Aloud Brain 2 * Remember to use the device Microph…" at bounding box center [113, 46] width 226 height 292
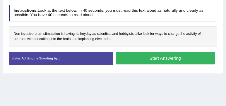
click at [27, 33] on span "invasive" at bounding box center [27, 33] width 13 height 5
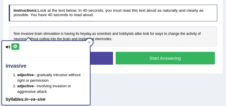
click at [16, 46] on icon at bounding box center [15, 47] width 4 height 4
click at [127, 32] on span "hobbyists" at bounding box center [126, 33] width 15 height 5
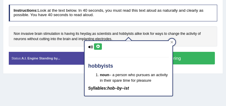
click at [96, 46] on icon at bounding box center [98, 47] width 4 height 4
click at [173, 43] on div at bounding box center [171, 42] width 7 height 7
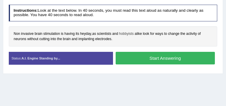
click at [123, 33] on span "hobbyists" at bounding box center [126, 33] width 15 height 5
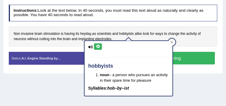
click at [98, 47] on icon at bounding box center [98, 47] width 4 height 4
click at [101, 32] on span "scientists" at bounding box center [104, 33] width 14 height 5
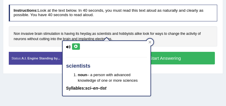
click at [75, 45] on icon at bounding box center [76, 47] width 4 height 4
click at [124, 34] on span "hobbyists" at bounding box center [126, 33] width 15 height 5
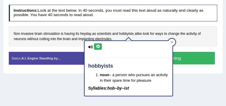
click at [99, 47] on icon at bounding box center [98, 47] width 4 height 4
click at [174, 43] on div at bounding box center [171, 42] width 7 height 7
